Goal: Transaction & Acquisition: Purchase product/service

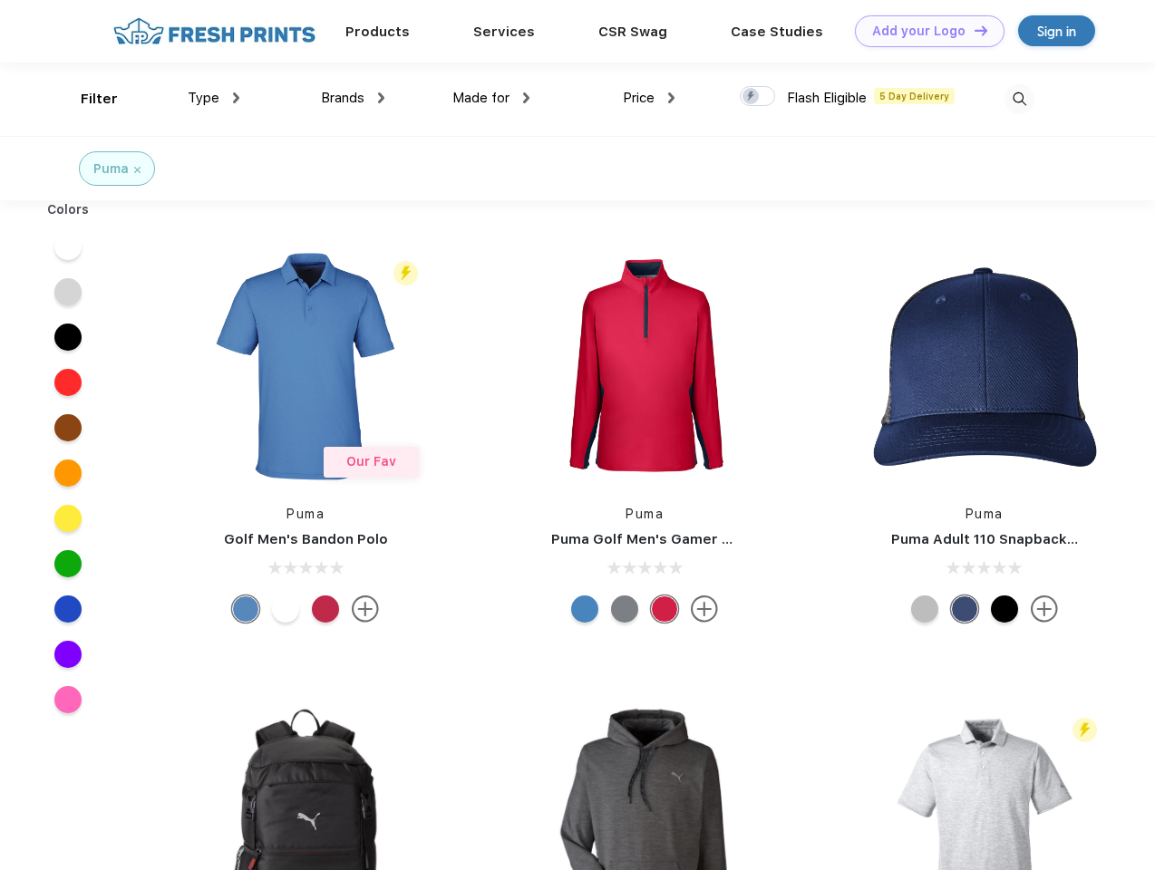
scroll to position [1, 0]
click at [923, 31] on link "Add your Logo Design Tool" at bounding box center [930, 31] width 150 height 32
click at [0, 0] on div "Design Tool" at bounding box center [0, 0] width 0 height 0
click at [973, 30] on link "Add your Logo Design Tool" at bounding box center [930, 31] width 150 height 32
click at [87, 99] on div "Filter" at bounding box center [99, 99] width 37 height 21
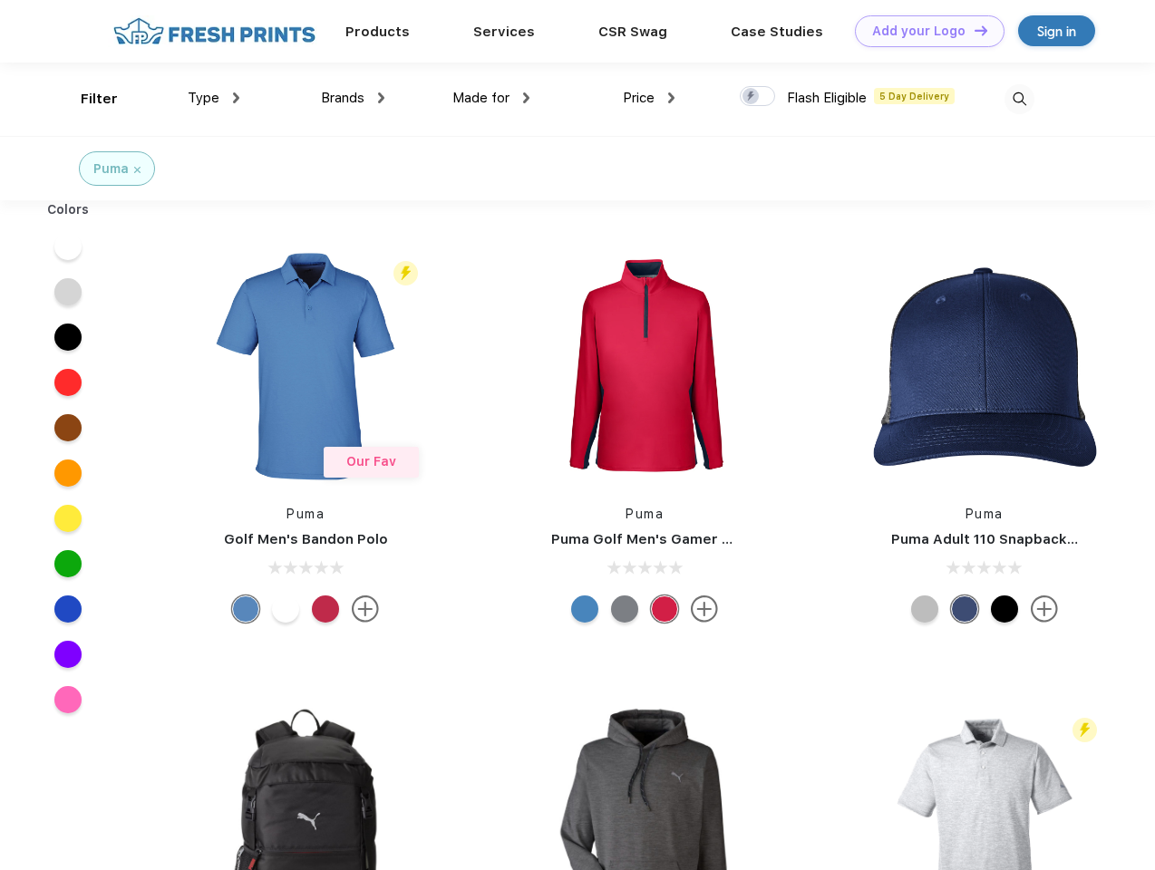
click at [214, 98] on span "Type" at bounding box center [204, 98] width 32 height 16
click at [353, 98] on span "Brands" at bounding box center [343, 98] width 44 height 16
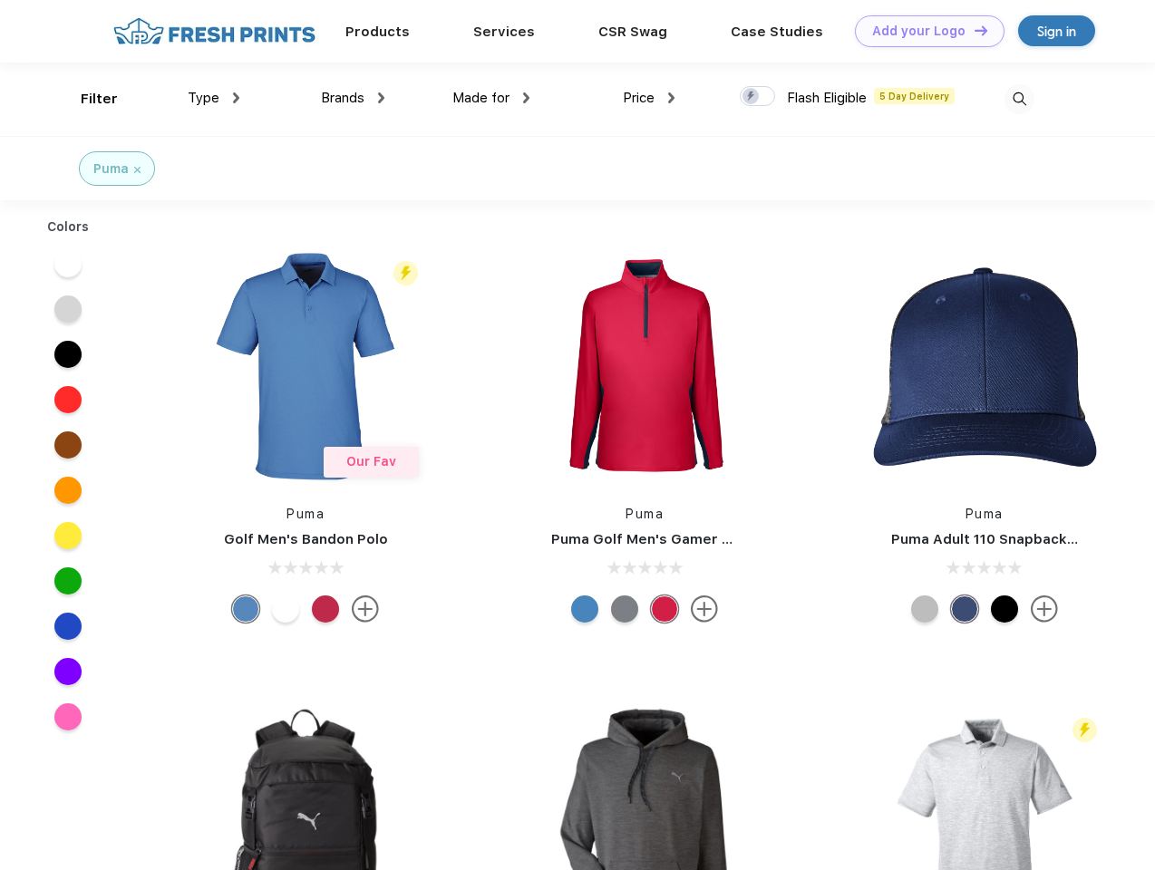
click at [491, 98] on span "Made for" at bounding box center [480, 98] width 57 height 16
click at [649, 98] on span "Price" at bounding box center [639, 98] width 32 height 16
click at [758, 97] on div at bounding box center [757, 96] width 35 height 20
click at [752, 97] on input "checkbox" at bounding box center [746, 91] width 12 height 12
click at [1019, 99] on img at bounding box center [1019, 99] width 30 height 30
